Goal: Information Seeking & Learning: Learn about a topic

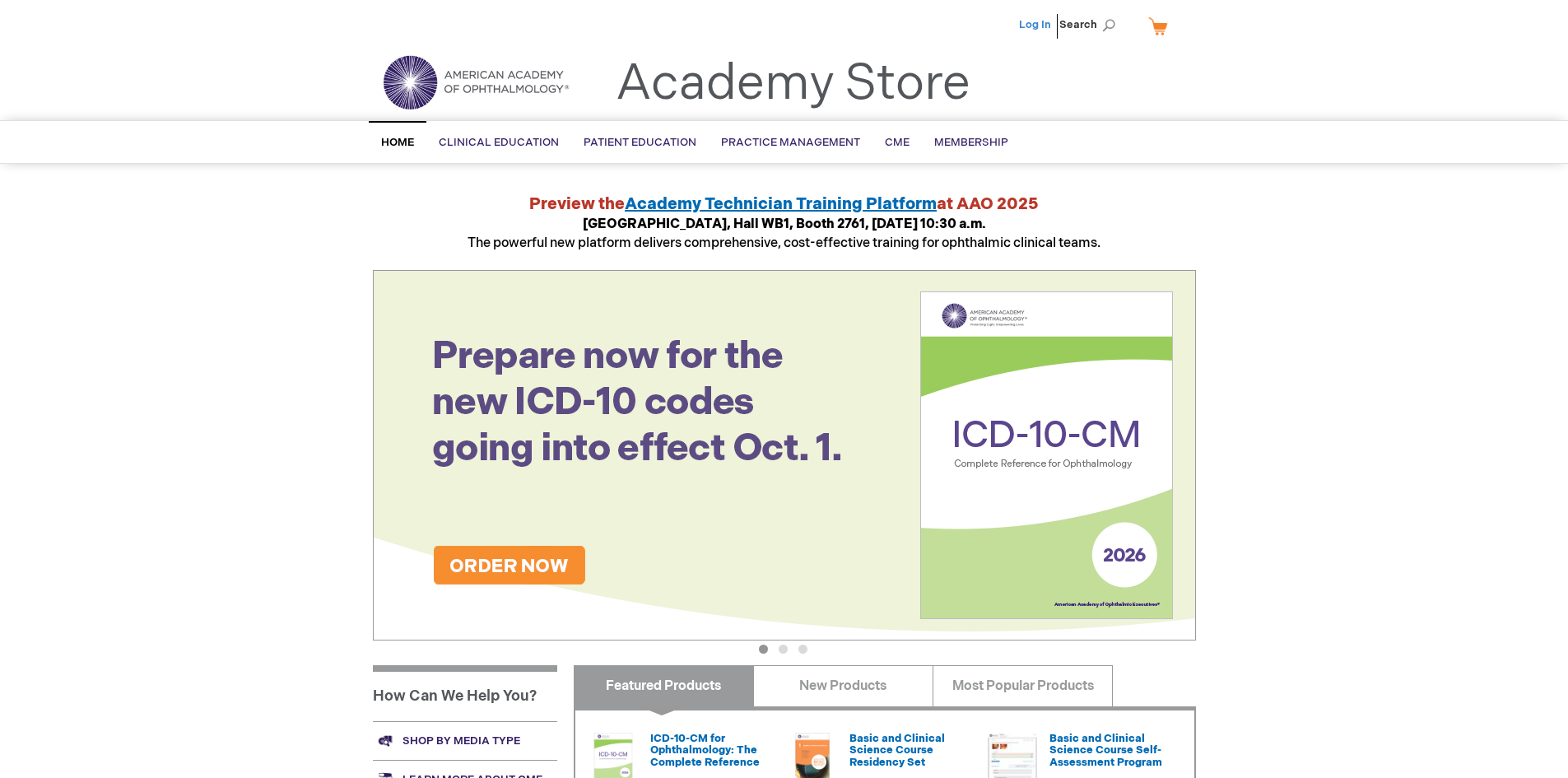
click at [1034, 21] on link "Log In" at bounding box center [1035, 25] width 32 height 13
click at [1098, 29] on span "Search" at bounding box center [1090, 24] width 63 height 33
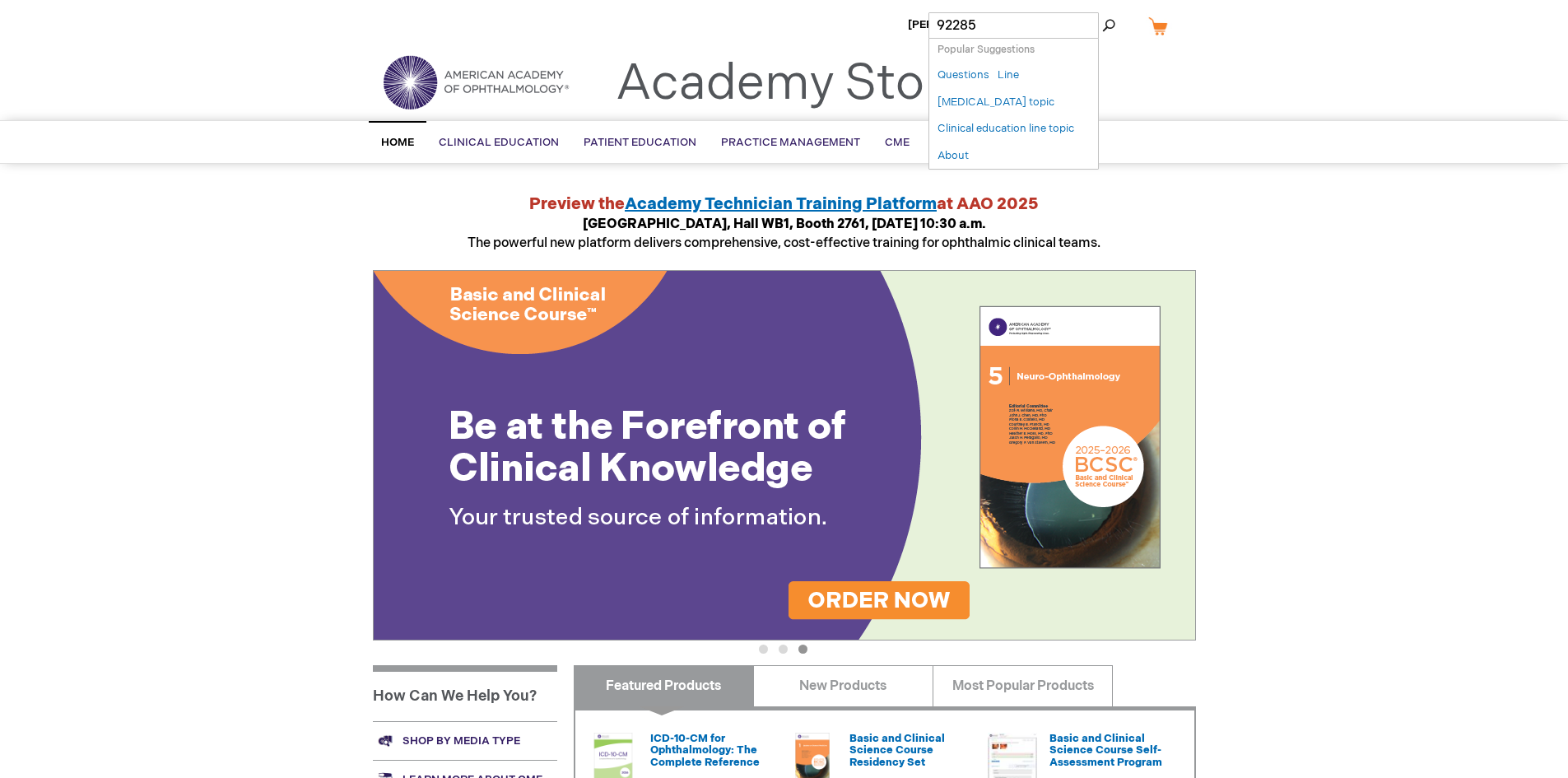
type input "92285"
click at [1102, 12] on button "Search" at bounding box center [1109, 26] width 13 height 26
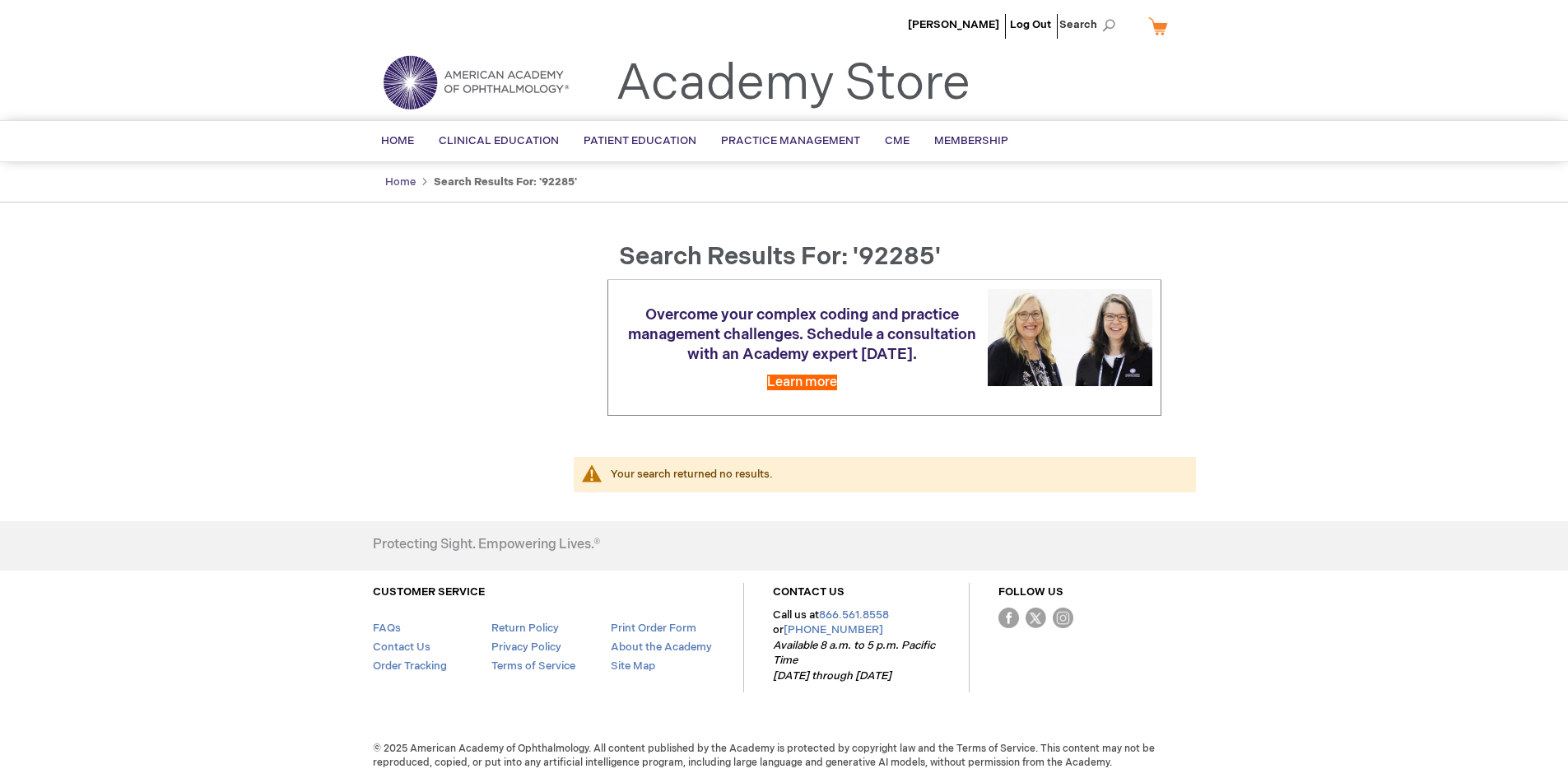
click at [399, 180] on link "Home" at bounding box center [400, 182] width 31 height 13
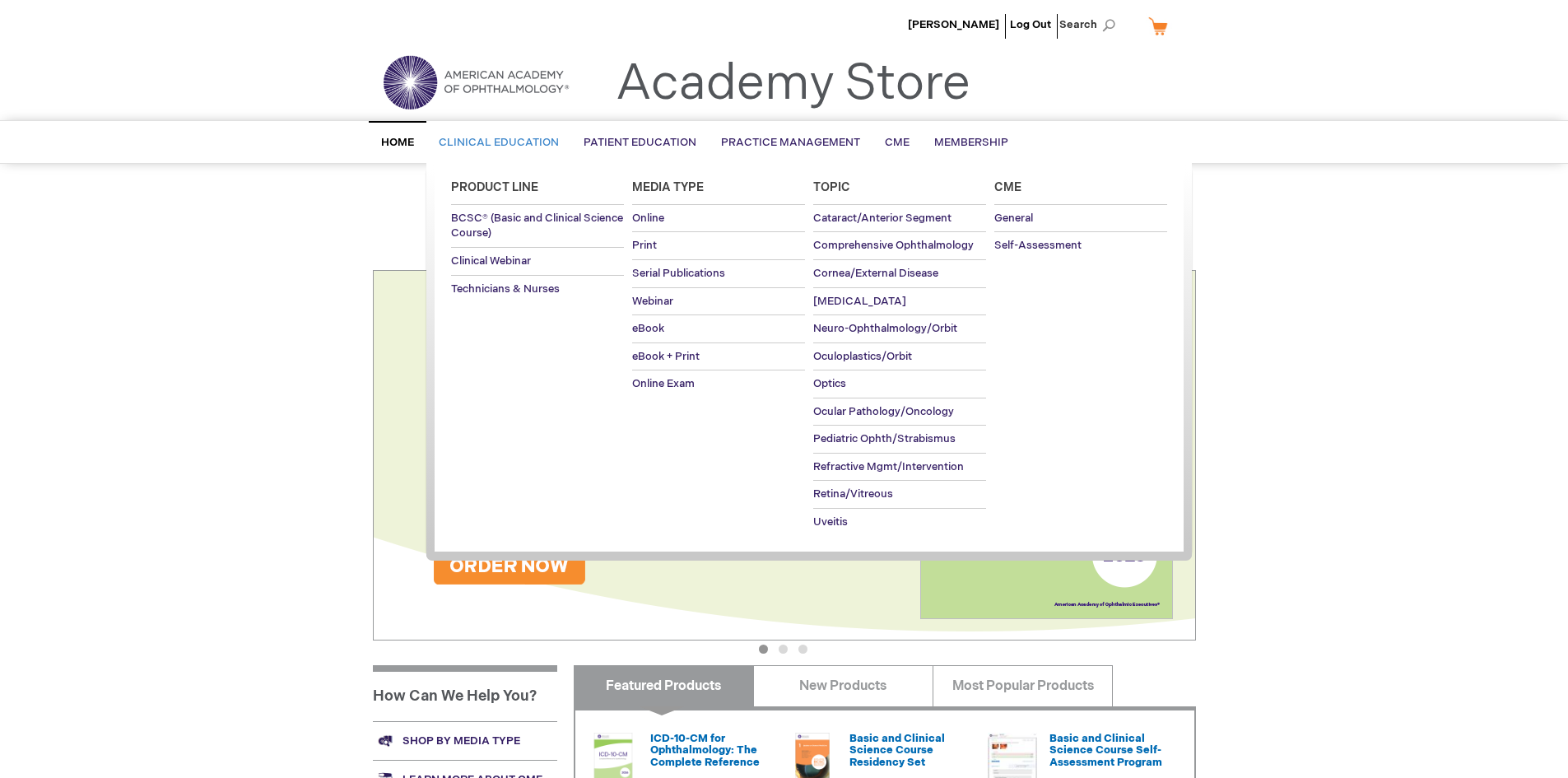
click at [526, 141] on span "Clinical Education" at bounding box center [499, 142] width 120 height 13
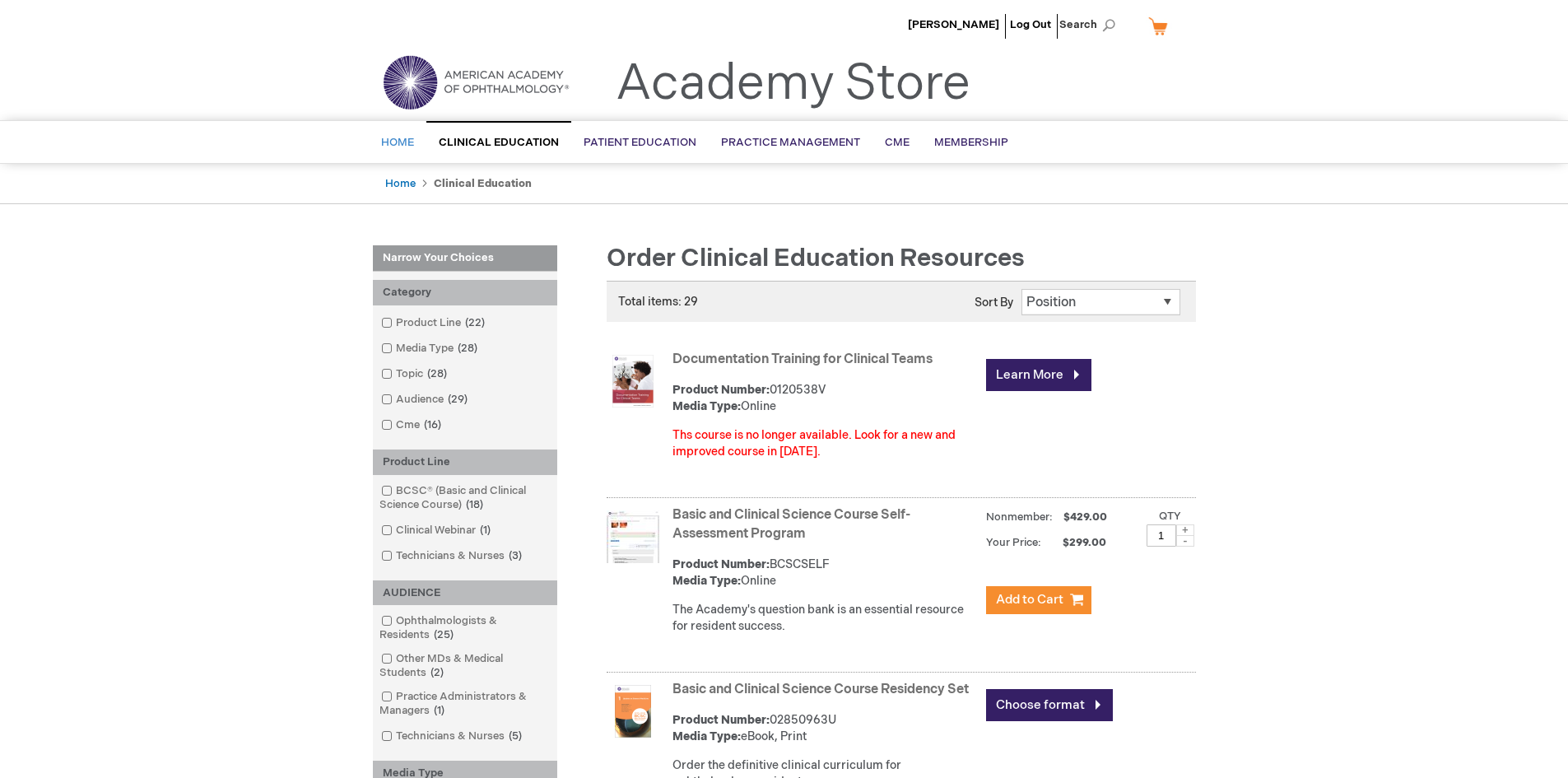
click at [392, 136] on span "Home" at bounding box center [397, 142] width 33 height 13
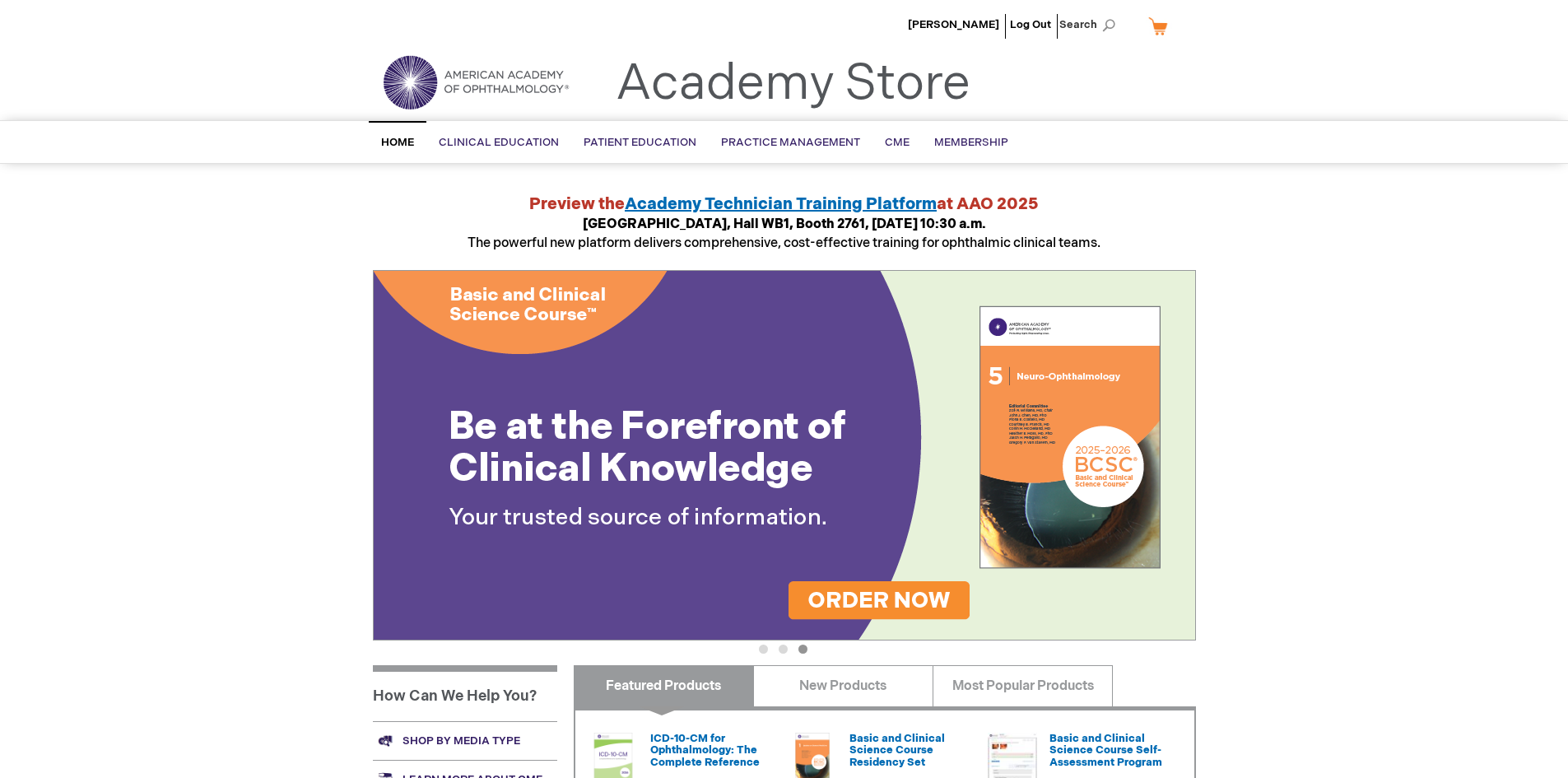
click at [1313, 197] on div "Ann Marie Giuliano Log Out Search My Cart CLOSE RECENTLY ADDED ITEM(S) Close Th…" at bounding box center [784, 618] width 1568 height 1238
click at [935, 26] on span "[PERSON_NAME]" at bounding box center [954, 25] width 92 height 13
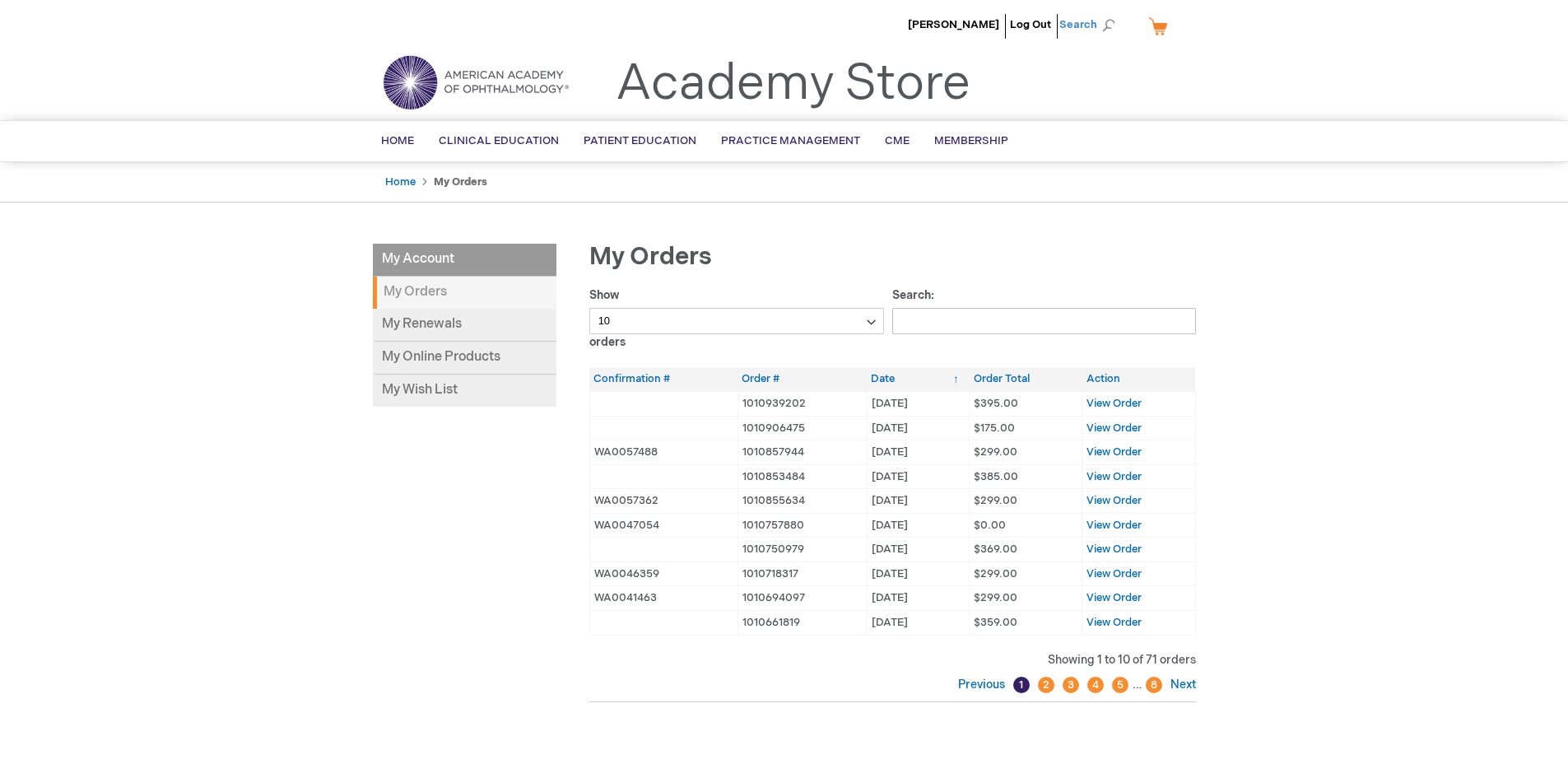
click at [1105, 28] on span "Search" at bounding box center [1090, 24] width 63 height 33
drag, startPoint x: 1000, startPoint y: 24, endPoint x: 891, endPoint y: 34, distance: 109.5
click at [891, 34] on div "[PERSON_NAME] Log Out Search My Cart CLOSE RECENTLY ADDED ITEM(S) Close There a…" at bounding box center [784, 533] width 1568 height 1066
click at [1099, 21] on span "Search" at bounding box center [1090, 24] width 63 height 33
type input "9"
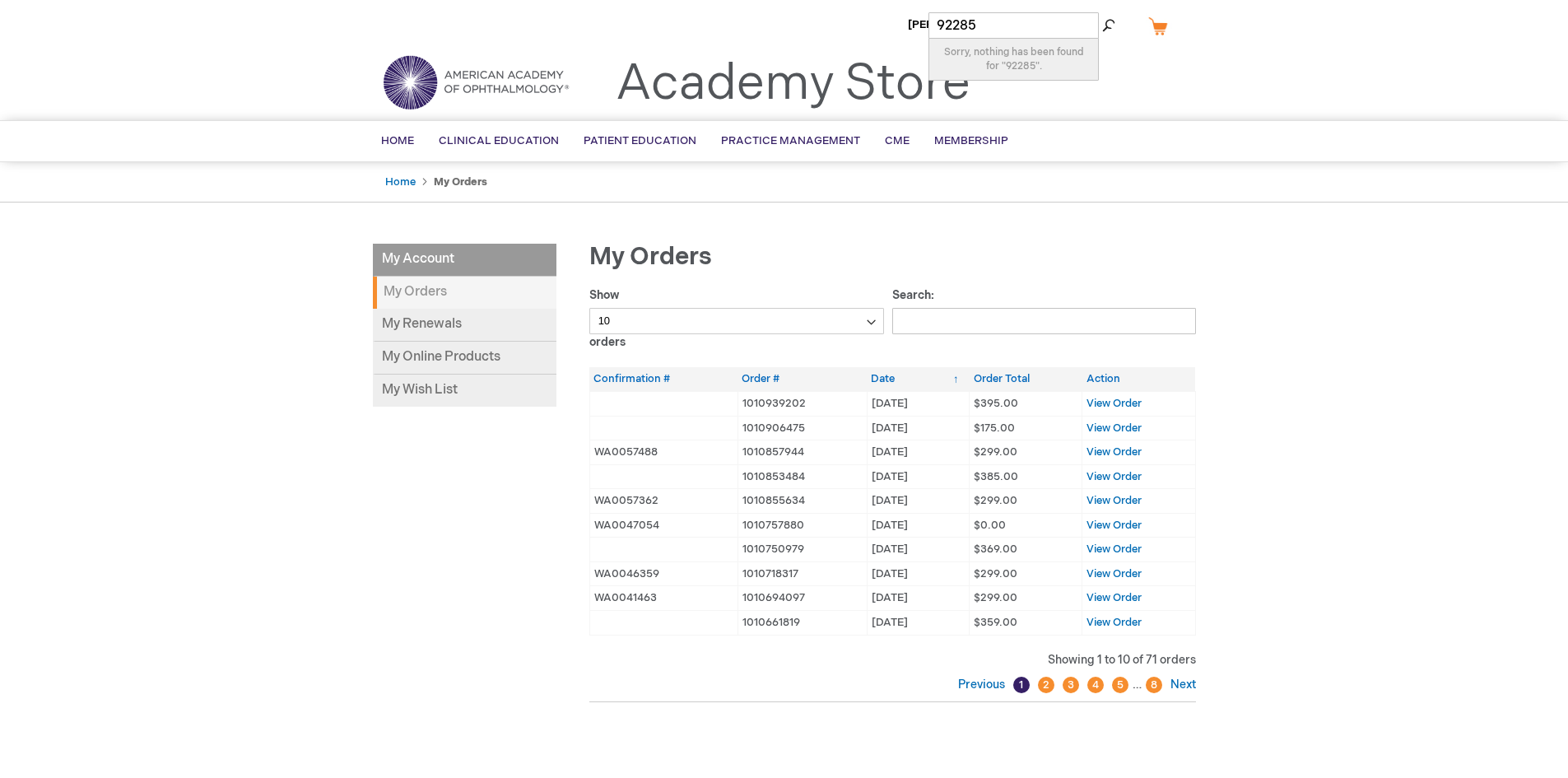
type input "92285"
click at [1209, 179] on div "Home My Orders" at bounding box center [784, 183] width 1568 height 41
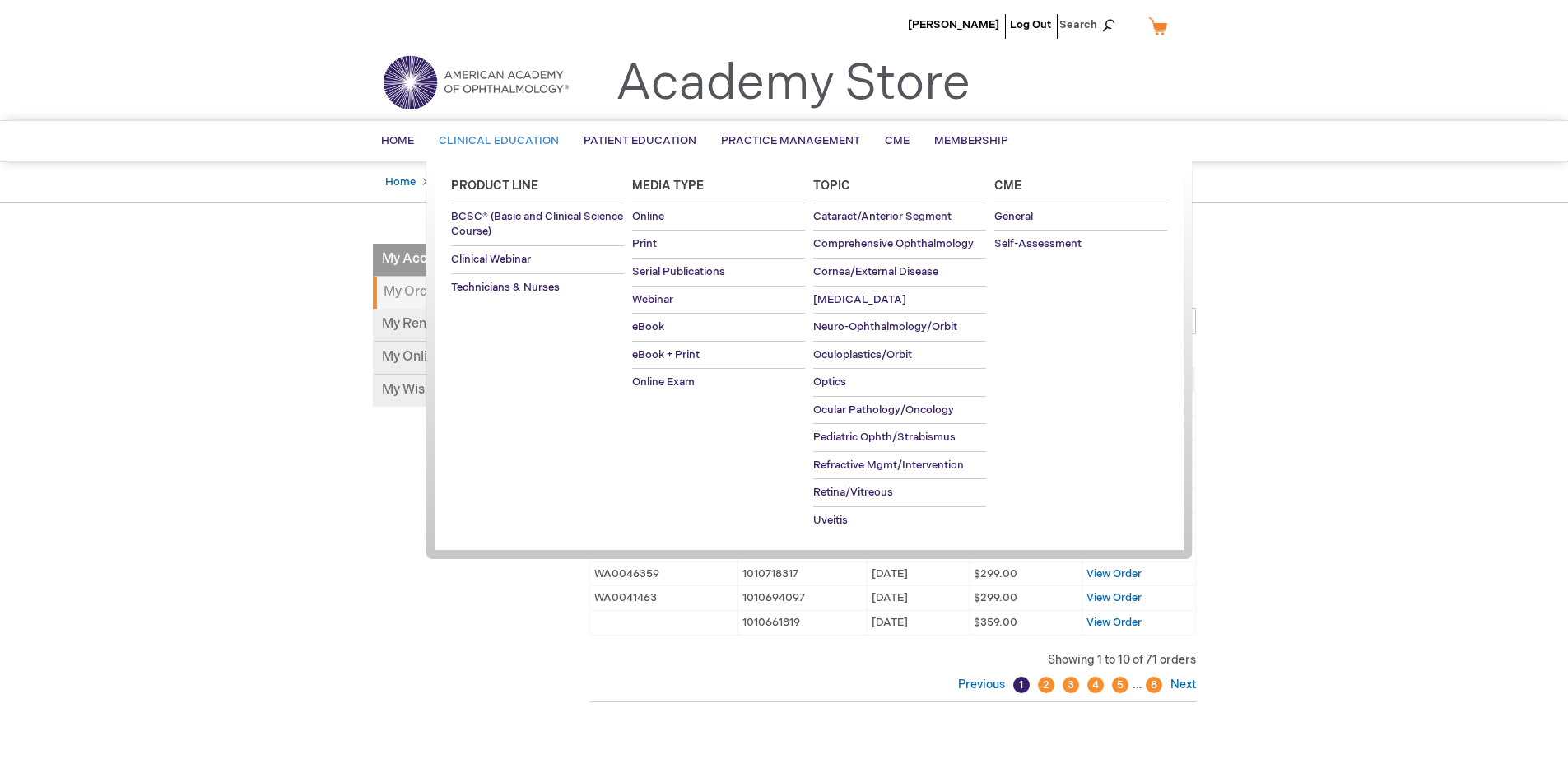
click at [469, 143] on span "Clinical Education" at bounding box center [499, 140] width 120 height 13
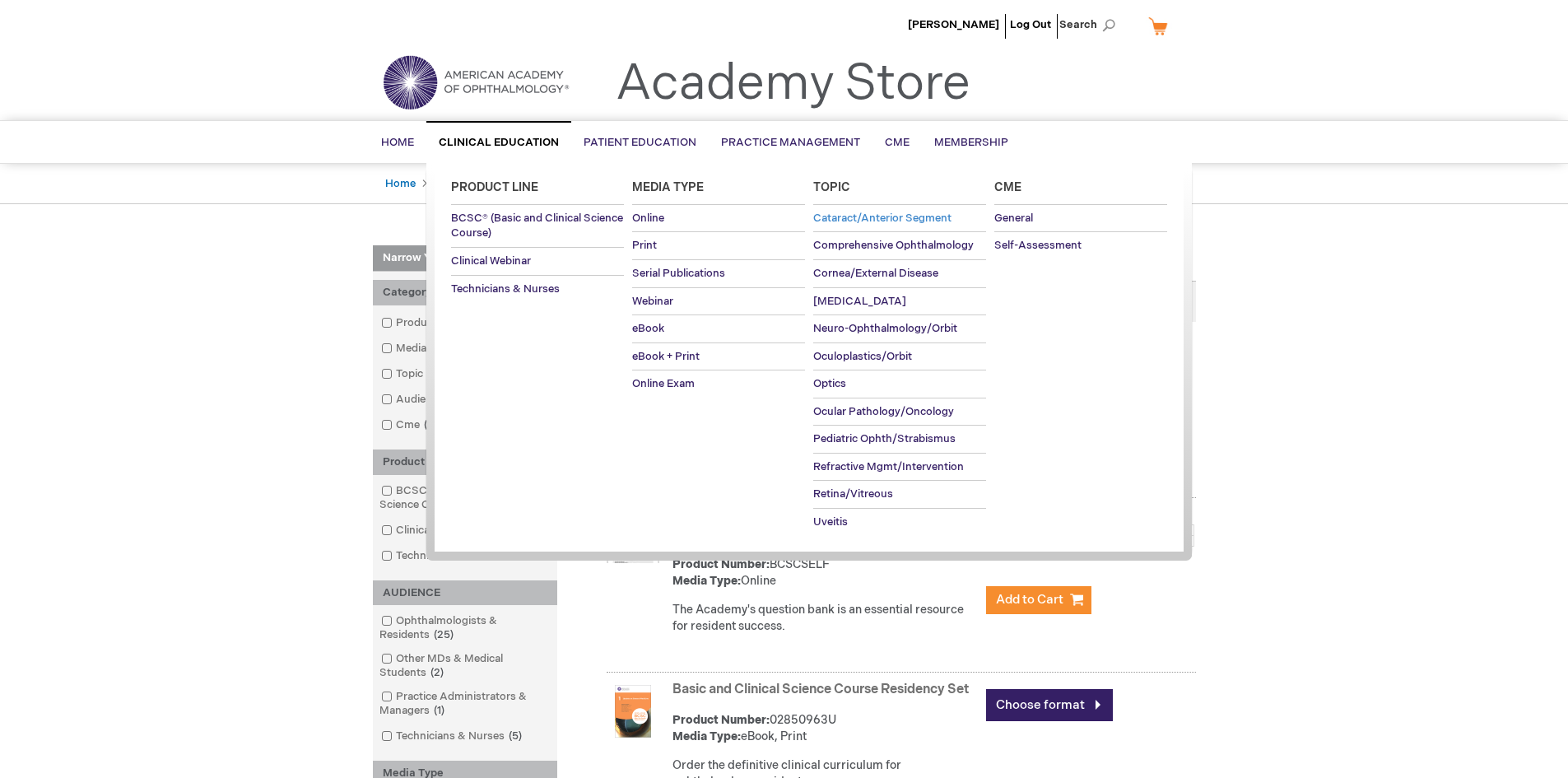
click at [877, 214] on span "Cataract/Anterior Segment" at bounding box center [882, 218] width 138 height 13
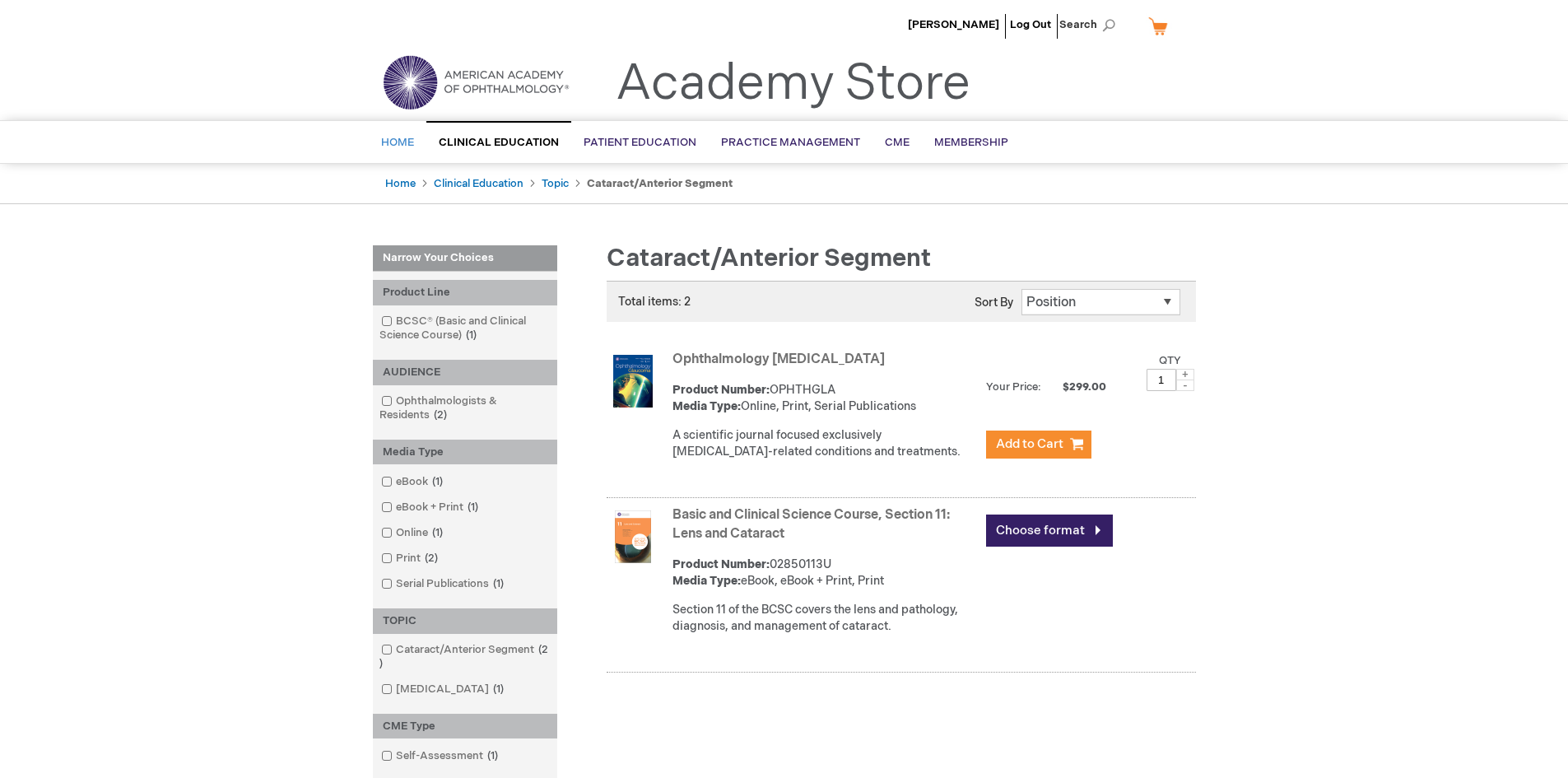
click at [388, 142] on span "Home" at bounding box center [397, 142] width 33 height 13
